Goal: Information Seeking & Learning: Learn about a topic

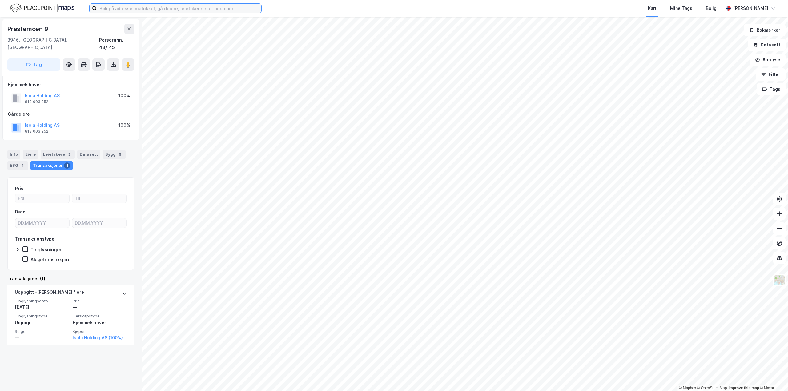
click at [132, 10] on input at bounding box center [179, 8] width 164 height 9
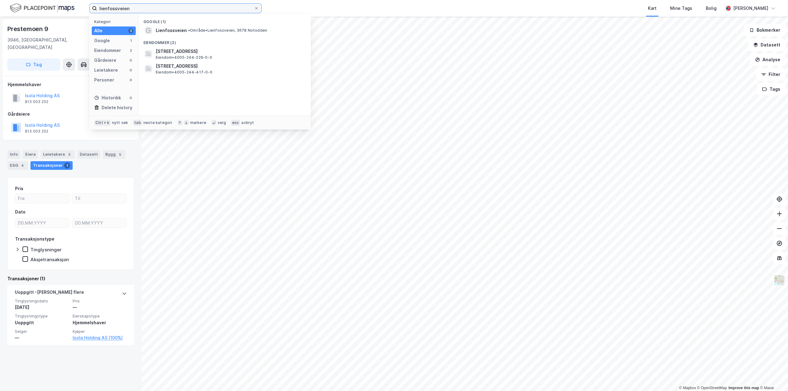
type input "lienfossveien"
drag, startPoint x: 237, startPoint y: 37, endPoint x: 193, endPoint y: 29, distance: 44.8
click at [193, 29] on span "• Område • Lienfossveien, 3678 Notodden" at bounding box center [227, 30] width 79 height 5
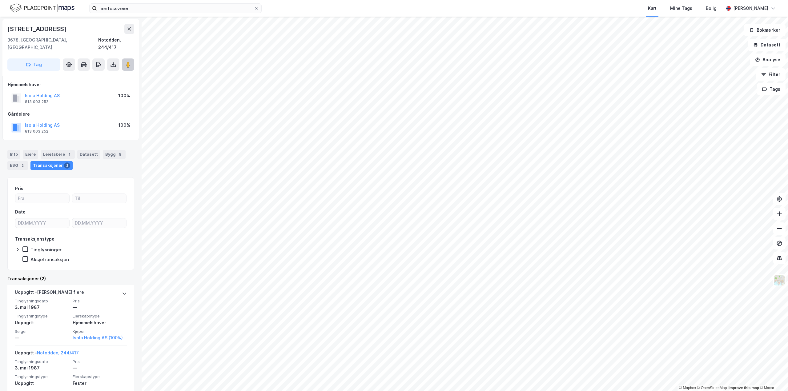
click at [124, 58] on button at bounding box center [128, 64] width 12 height 12
